Goal: Find specific page/section: Find specific page/section

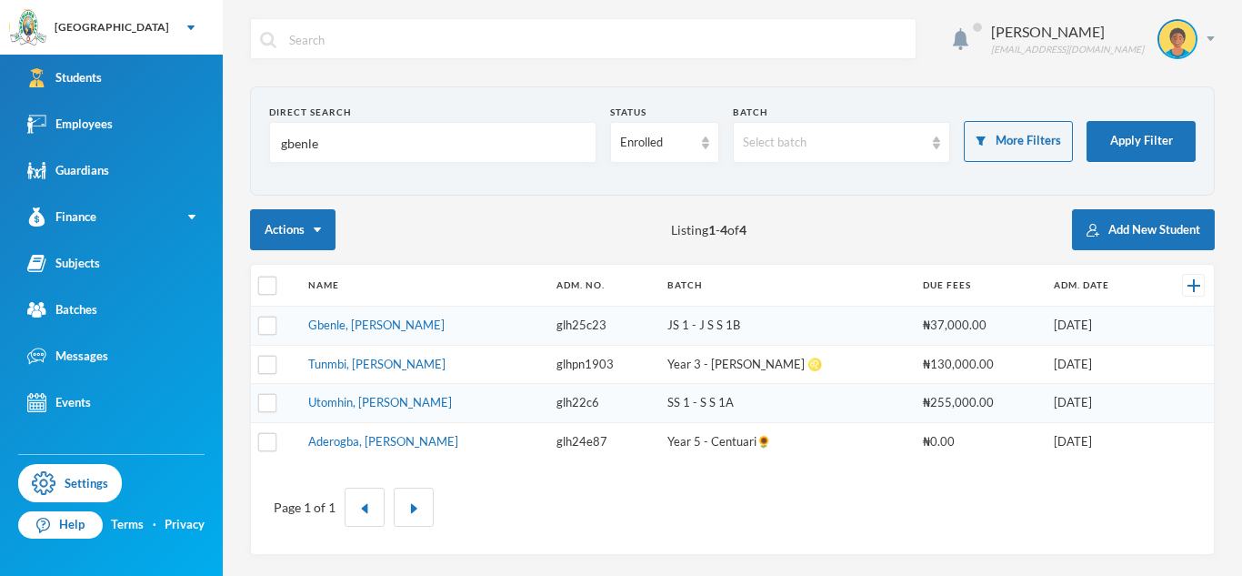
click at [305, 147] on input "gbenle" at bounding box center [432, 143] width 307 height 41
type input "[PERSON_NAME]"
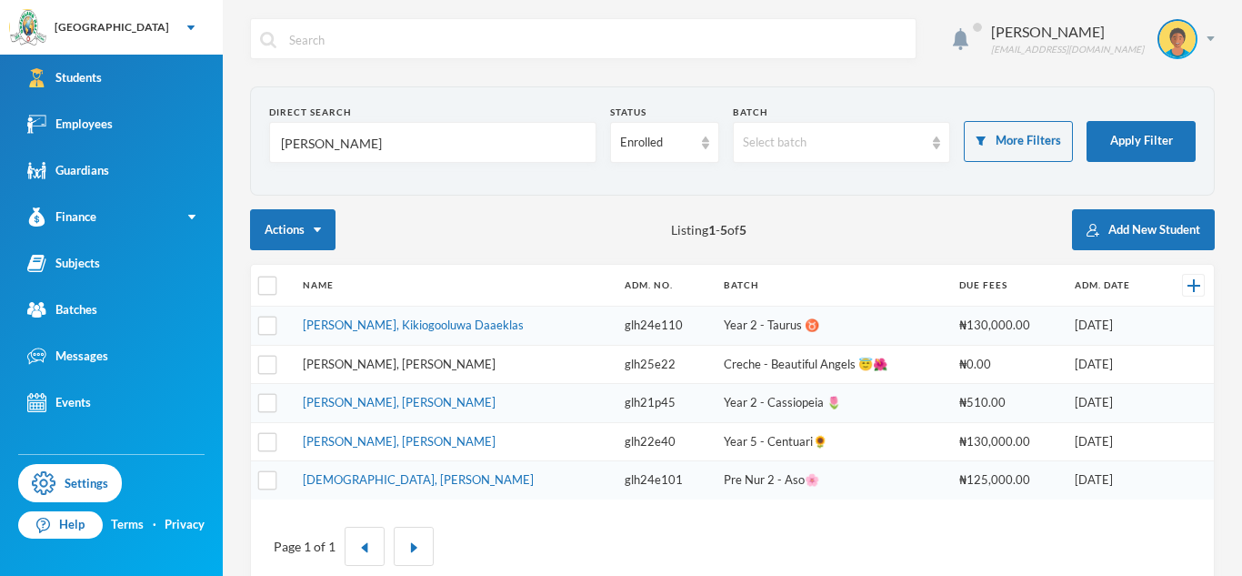
click at [367, 365] on link "[PERSON_NAME], [PERSON_NAME]" at bounding box center [399, 363] width 193 height 15
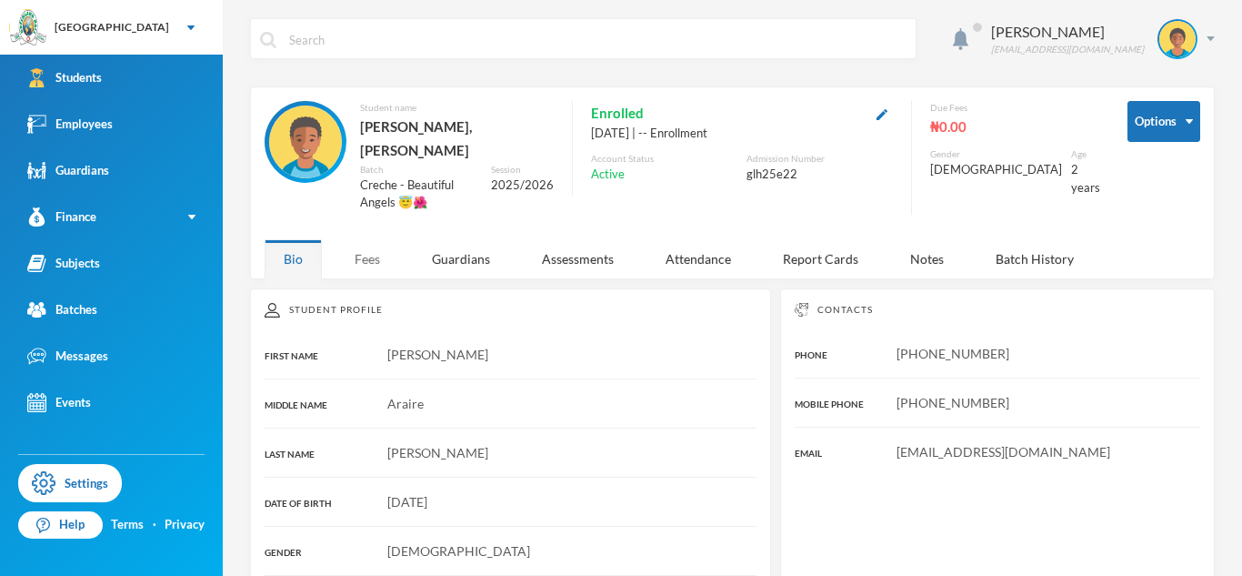
click at [375, 239] on div "Fees" at bounding box center [368, 258] width 64 height 39
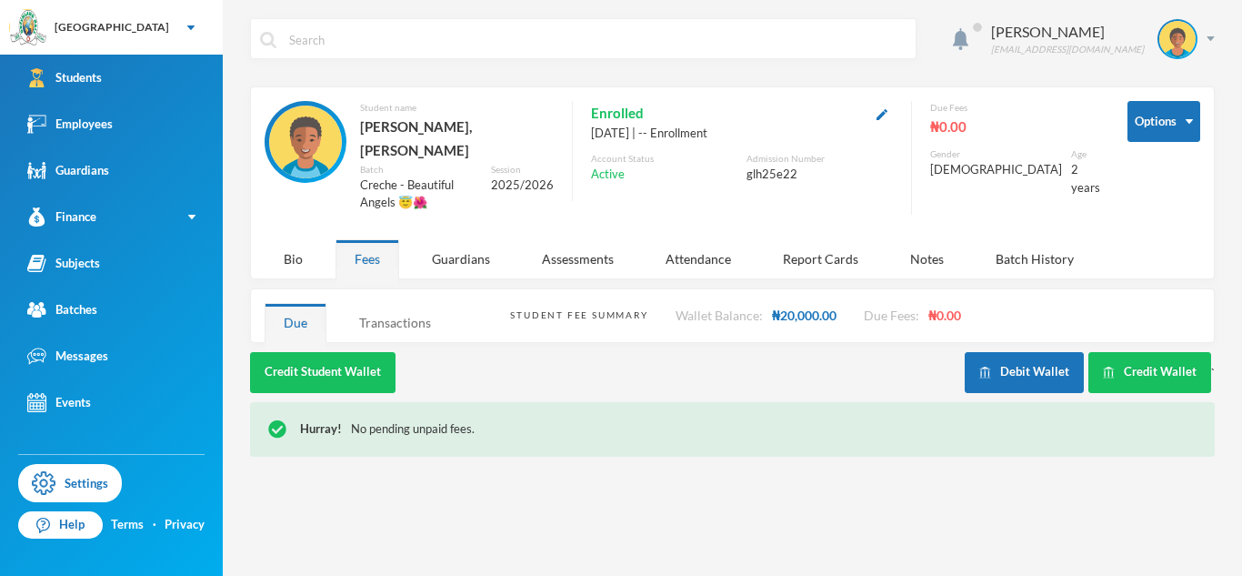
click at [372, 303] on div "Transactions" at bounding box center [395, 322] width 110 height 39
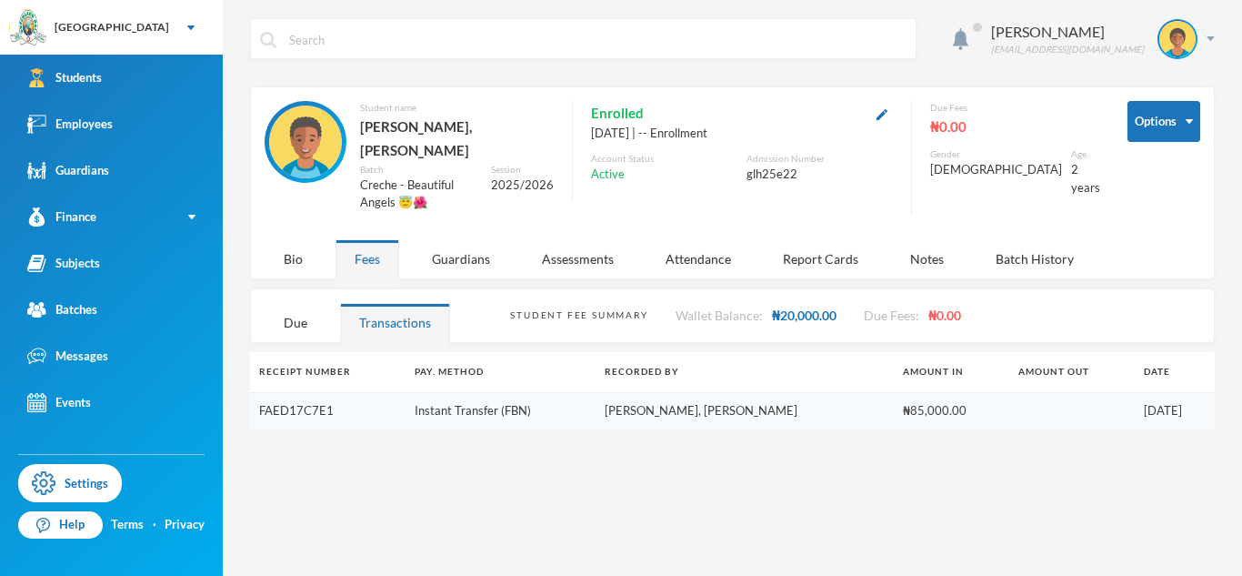
click at [307, 403] on link "FAED17C7E1" at bounding box center [296, 410] width 75 height 15
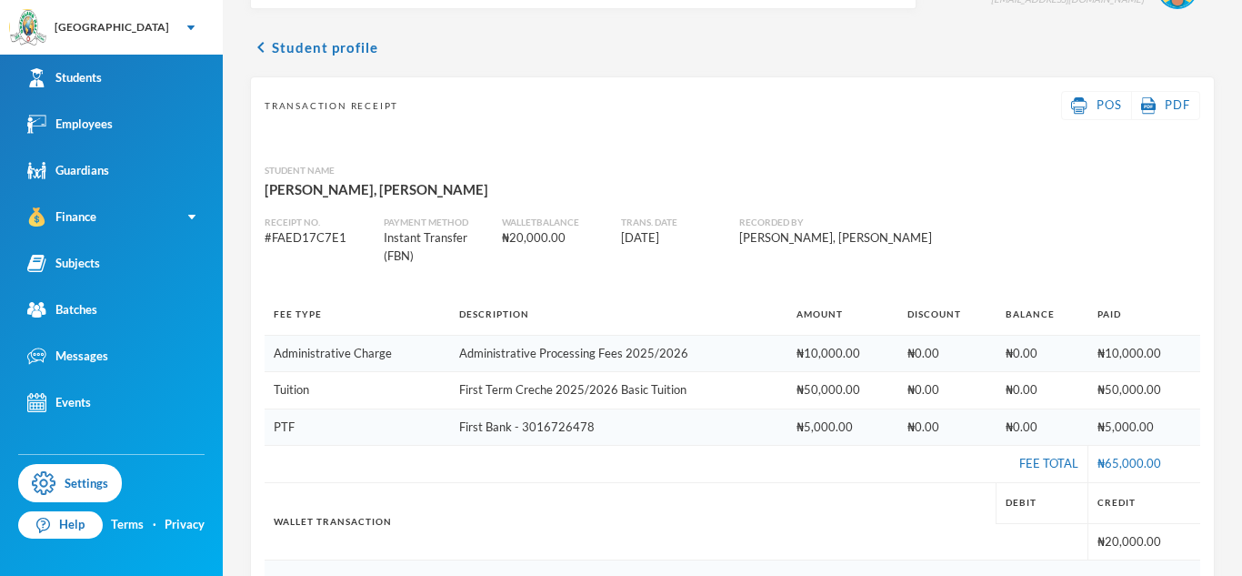
scroll to position [54, 0]
